Goal: Check status: Check status

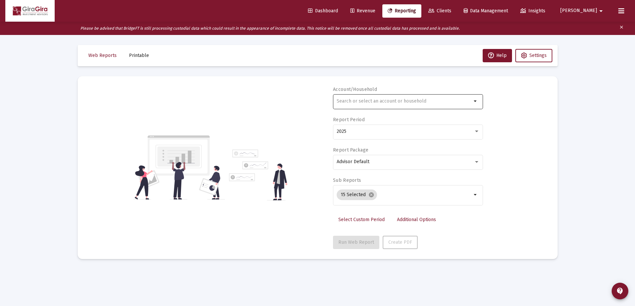
click at [344, 100] on input "text" at bounding box center [404, 101] width 135 height 5
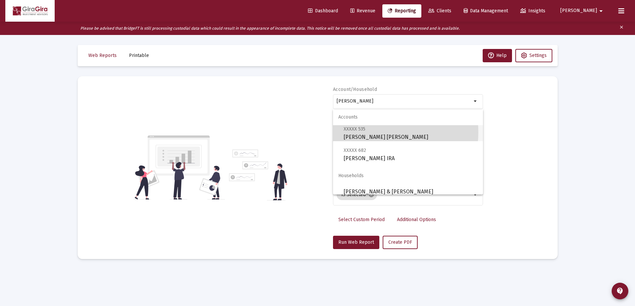
click at [367, 132] on span "XXXXX 535 [PERSON_NAME] [PERSON_NAME]" at bounding box center [411, 133] width 134 height 16
type input "[PERSON_NAME] [PERSON_NAME]"
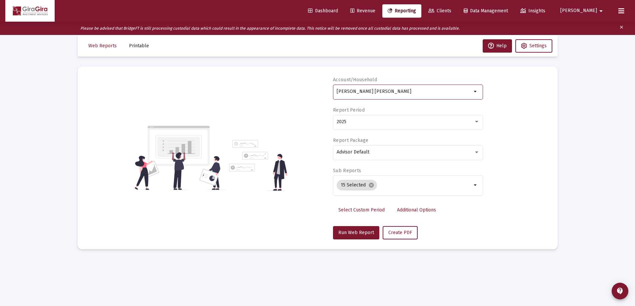
scroll to position [13, 0]
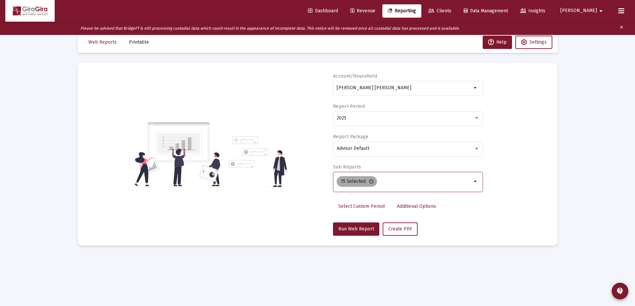
click at [368, 181] on mat-icon "cancel" at bounding box center [371, 182] width 6 height 6
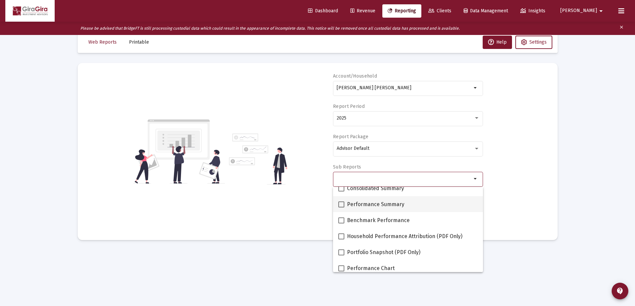
scroll to position [33, 0]
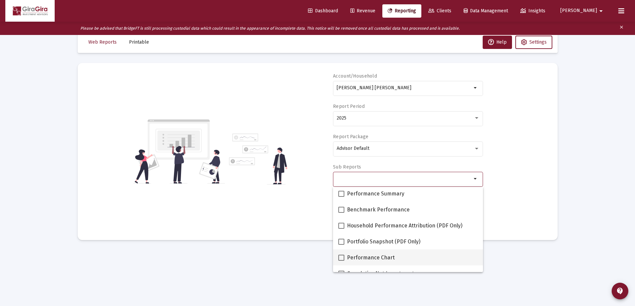
click at [343, 257] on span at bounding box center [341, 258] width 6 height 6
click at [341, 261] on input "Performance Chart" at bounding box center [341, 261] width 0 height 0
checkbox input "true"
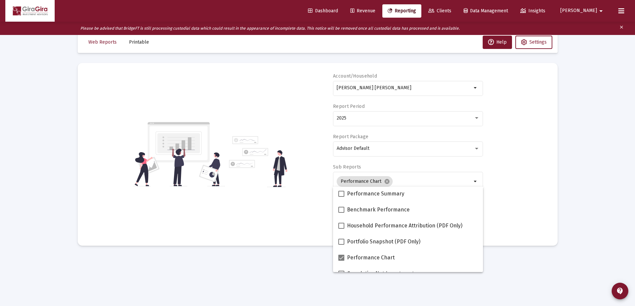
click at [524, 195] on div "Account/[PERSON_NAME] [PERSON_NAME] arrow_drop_down Report Period 2025 Report P…" at bounding box center [318, 154] width 460 height 163
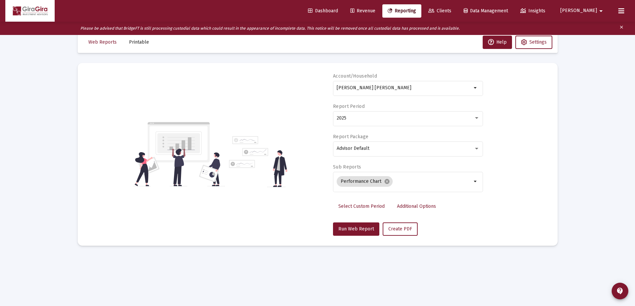
click at [404, 207] on span "Additional Options" at bounding box center [416, 207] width 39 height 6
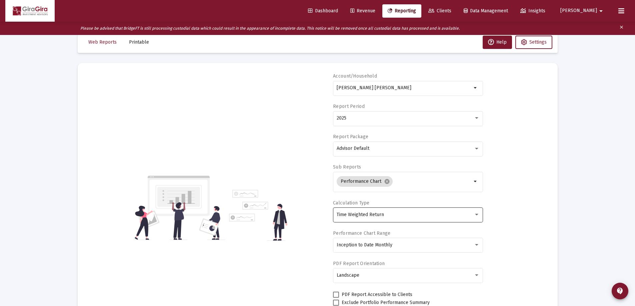
click at [384, 212] on div "Time Weighted Return" at bounding box center [405, 214] width 137 height 5
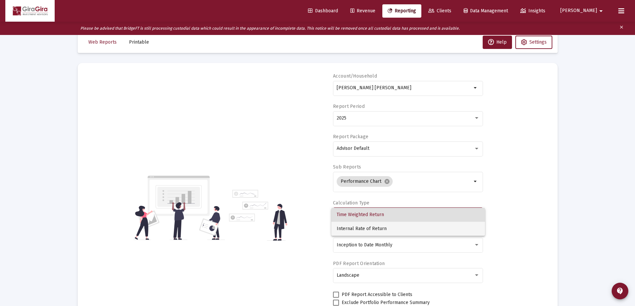
click at [370, 228] on span "Internal Rate of Return" at bounding box center [408, 229] width 143 height 14
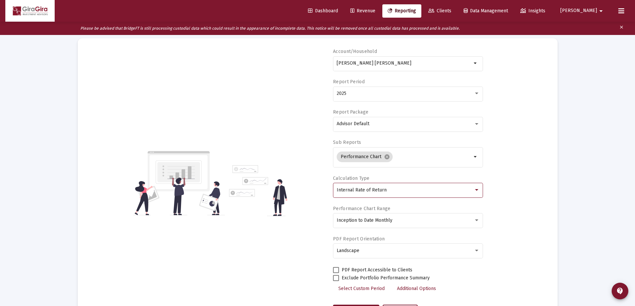
scroll to position [70, 0]
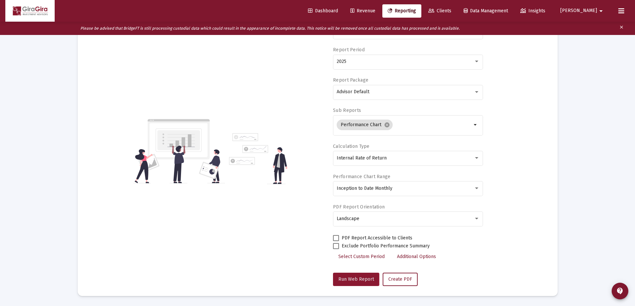
click at [348, 278] on span "Run Web Report" at bounding box center [356, 280] width 36 height 6
select select "View all"
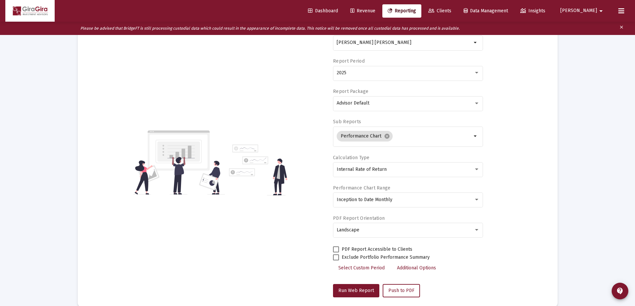
scroll to position [37, 0]
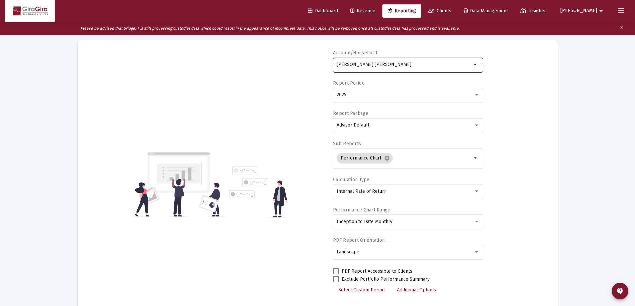
click at [366, 62] on input "[PERSON_NAME] [PERSON_NAME]" at bounding box center [404, 64] width 135 height 5
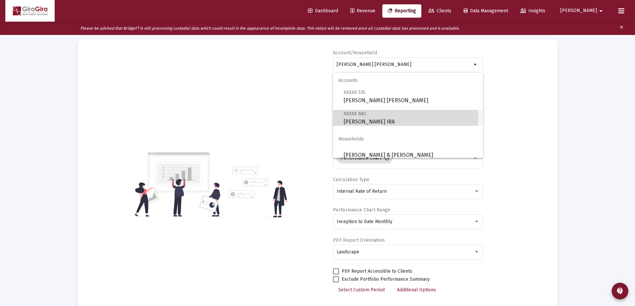
click at [388, 117] on span "XXXXX 682 [PERSON_NAME] IRA" at bounding box center [411, 118] width 134 height 16
type input "[PERSON_NAME] IRA"
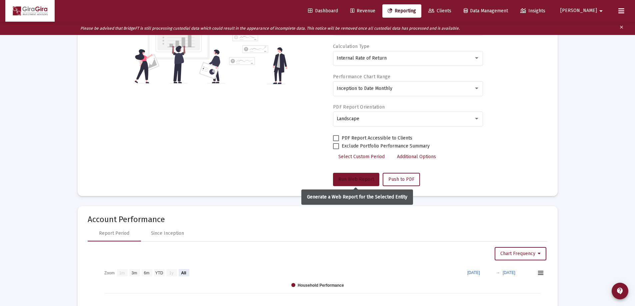
click at [359, 176] on button "Run Web Report" at bounding box center [356, 179] width 46 height 13
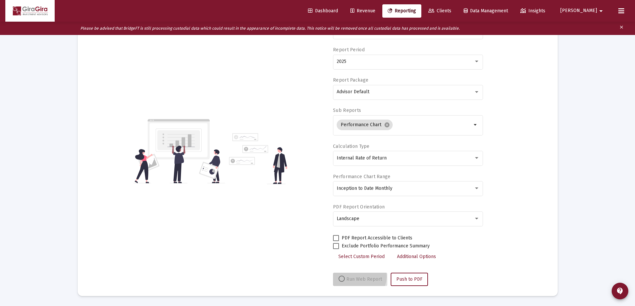
scroll to position [70, 0]
select select "View all"
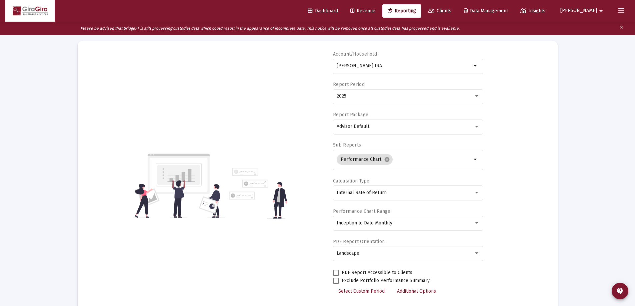
scroll to position [3, 0]
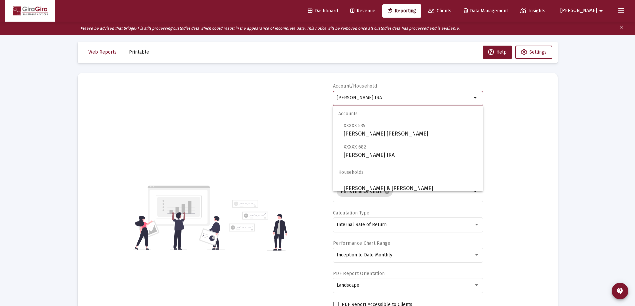
drag, startPoint x: 336, startPoint y: 96, endPoint x: 760, endPoint y: 117, distance: 424.4
click at [635, 117] on html "Dashboard Revenue Reporting Clients Data Management Insights [PERSON_NAME] Plea…" at bounding box center [317, 150] width 635 height 306
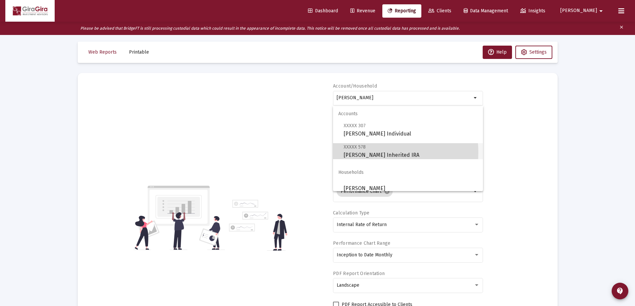
click at [360, 152] on span "XXXXX 578 [PERSON_NAME] Inherited IRA" at bounding box center [411, 151] width 134 height 16
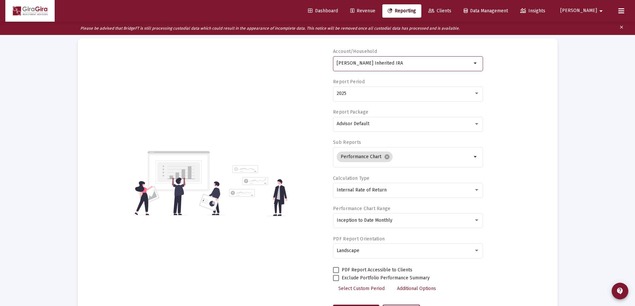
scroll to position [0, 0]
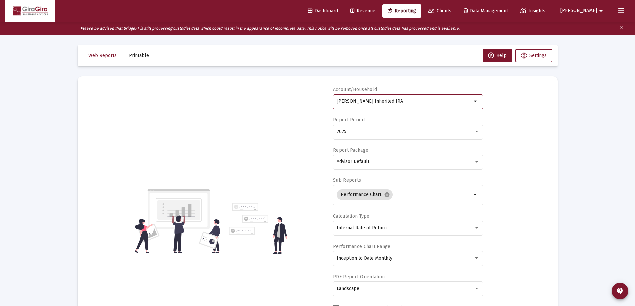
click at [364, 101] on input "[PERSON_NAME] Inherited IRA" at bounding box center [404, 101] width 135 height 5
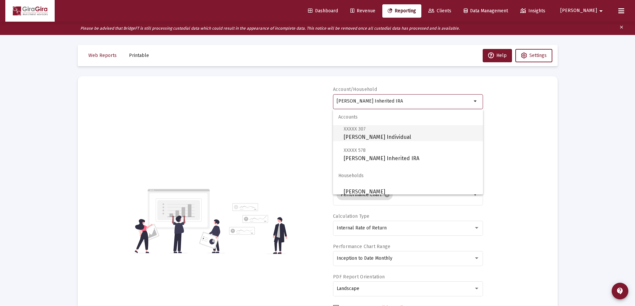
click at [372, 136] on span "XXXXX 307 [PERSON_NAME] Individual" at bounding box center [411, 133] width 134 height 16
type input "[PERSON_NAME] Individual"
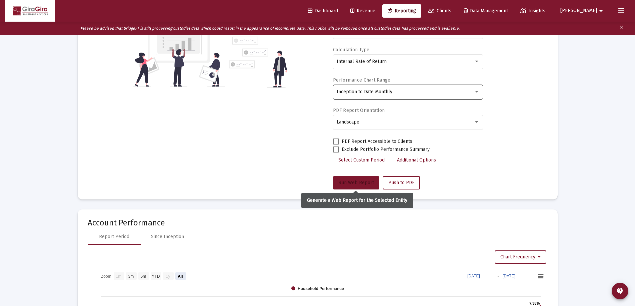
click at [355, 180] on span "Run Web Report" at bounding box center [356, 183] width 36 height 6
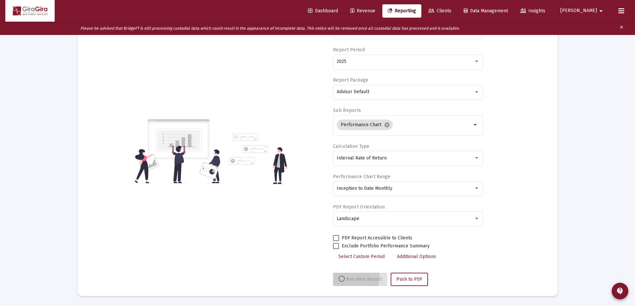
scroll to position [70, 0]
select select "View all"
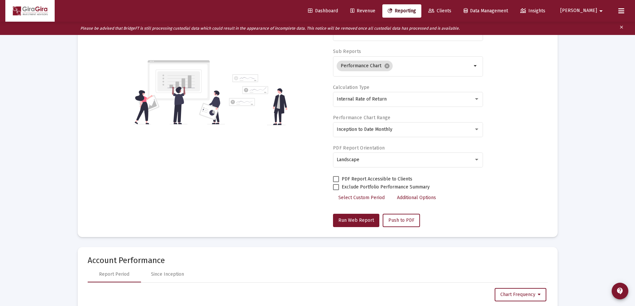
scroll to position [67, 0]
